Goal: Task Accomplishment & Management: Manage account settings

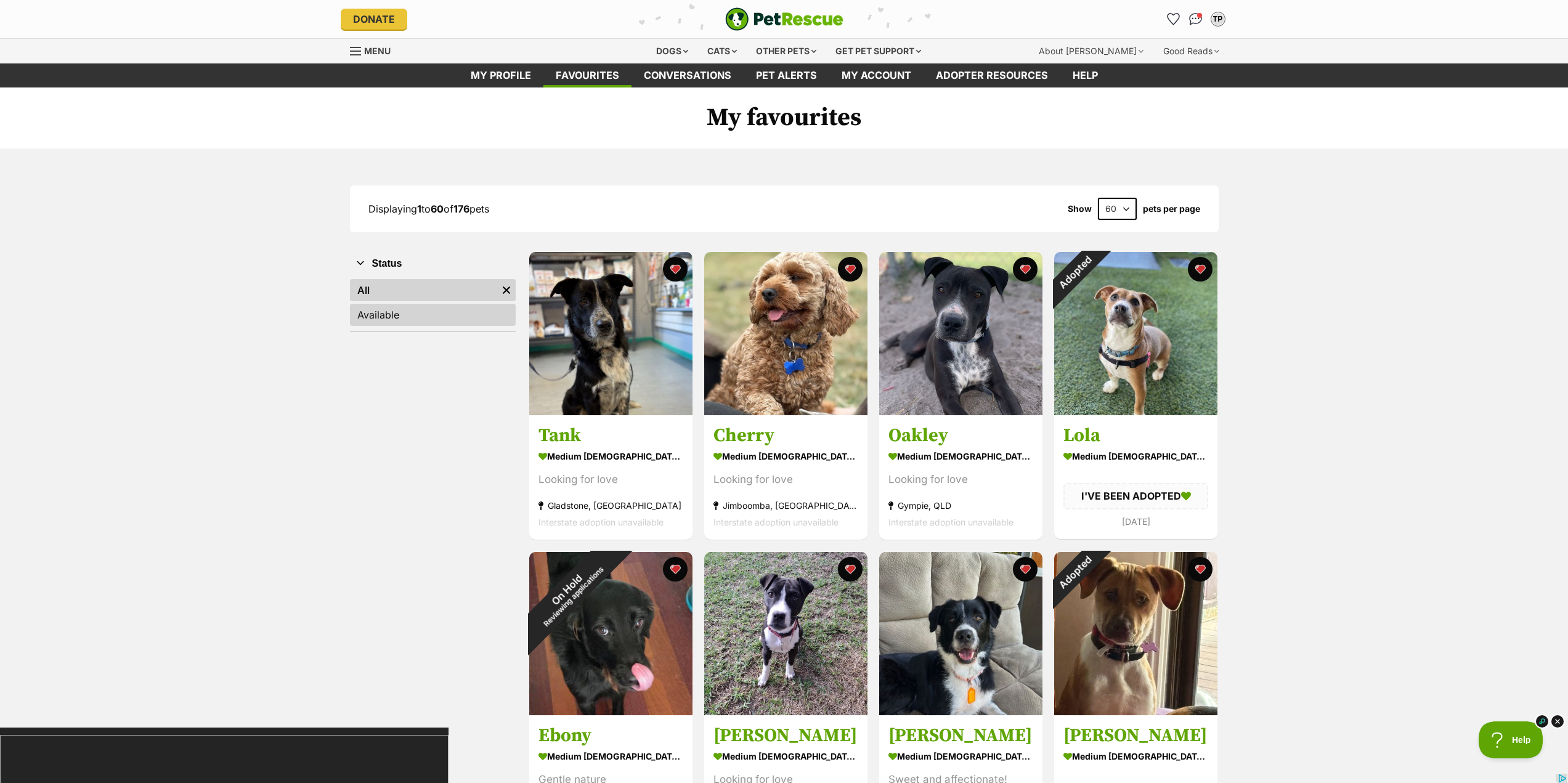
click at [380, 310] on link "Available" at bounding box center [433, 314] width 166 height 22
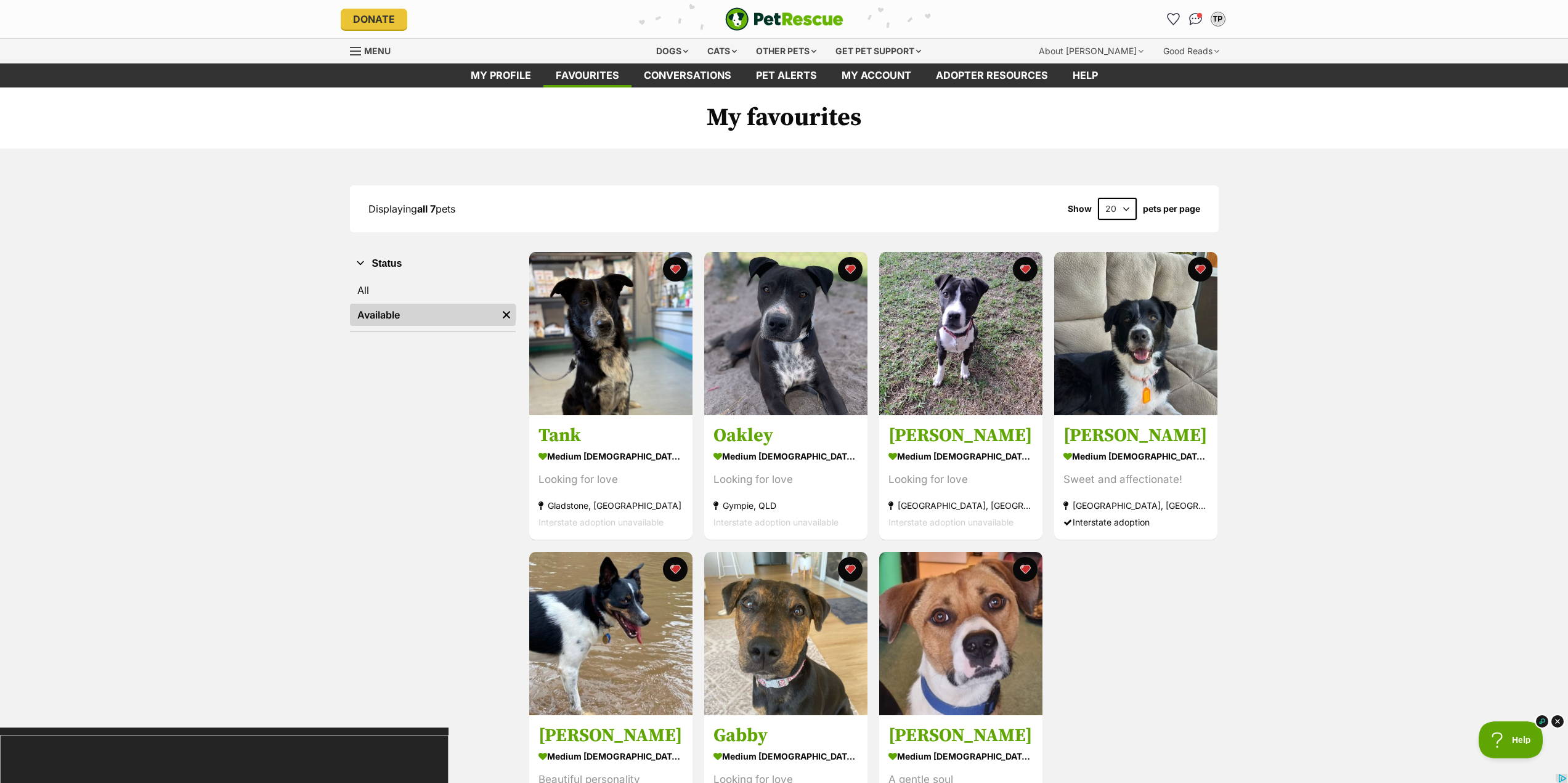
drag, startPoint x: 811, startPoint y: 656, endPoint x: 1414, endPoint y: 468, distance: 631.6
click at [1414, 468] on div "Displaying all 7 pets Show 20 40 60 pets per page Visit PetRescue TV (external …" at bounding box center [784, 513] width 1568 height 730
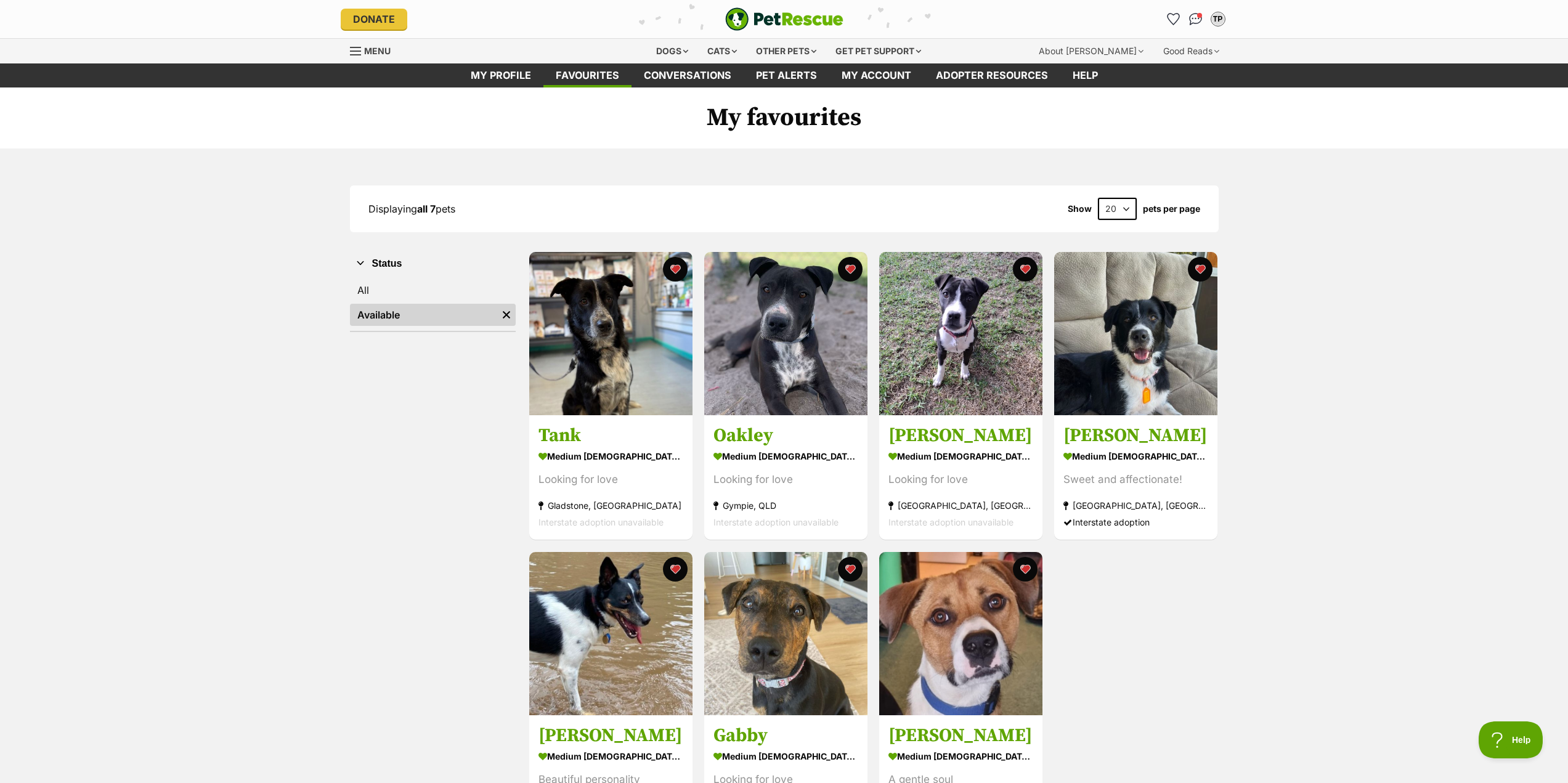
drag, startPoint x: 1300, startPoint y: 2, endPoint x: 1402, endPoint y: 539, distance: 546.6
click at [1402, 539] on div "Displaying all 7 pets Show 20 40 60 pets per page Visit PetRescue TV (external …" at bounding box center [784, 513] width 1568 height 730
